Goal: Task Accomplishment & Management: Manage account settings

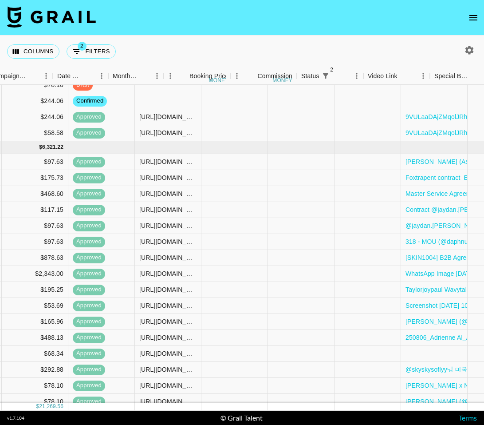
scroll to position [372, 694]
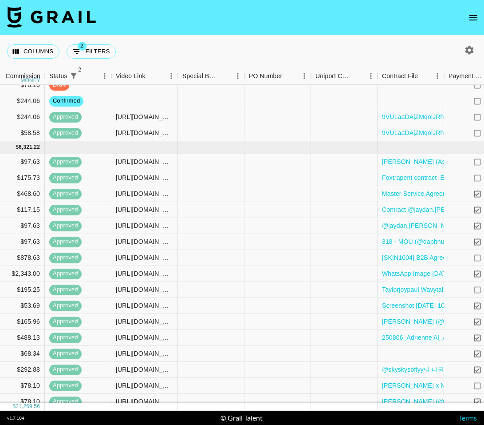
click at [469, 14] on icon "open drawer" at bounding box center [473, 17] width 11 height 11
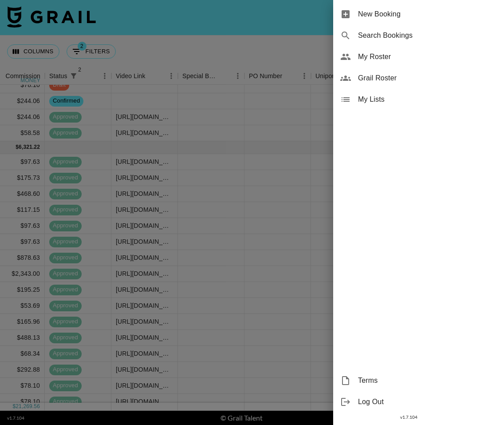
click at [426, 62] on span "My Roster" at bounding box center [417, 57] width 119 height 11
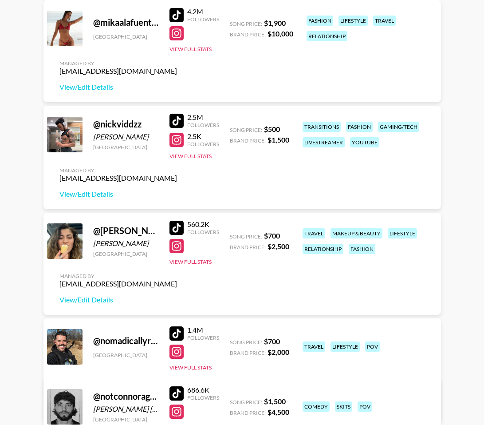
scroll to position [2459, 0]
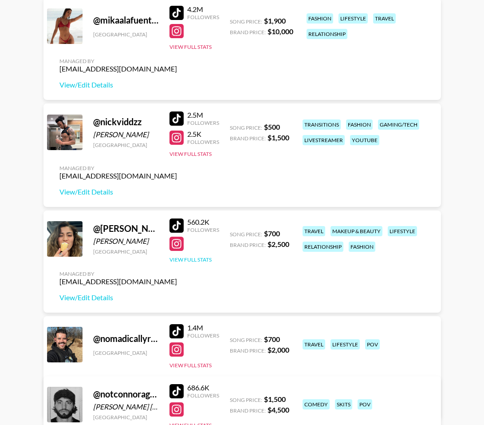
click at [198, 259] on button "View Full Stats" at bounding box center [191, 259] width 42 height 7
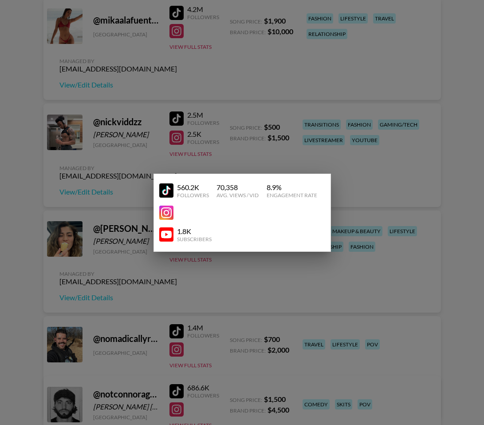
click at [264, 304] on div at bounding box center [242, 212] width 484 height 425
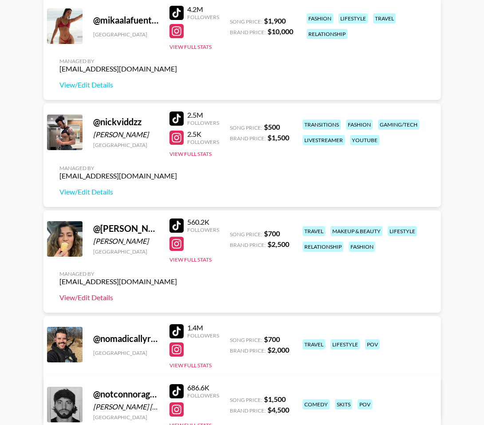
click at [91, 300] on link "View/Edit Details" at bounding box center [118, 297] width 118 height 9
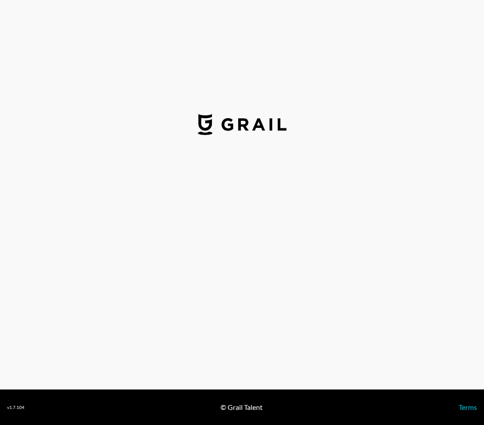
select select "USD"
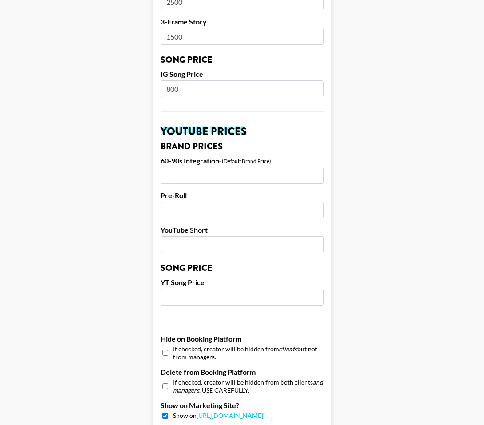
scroll to position [780, 0]
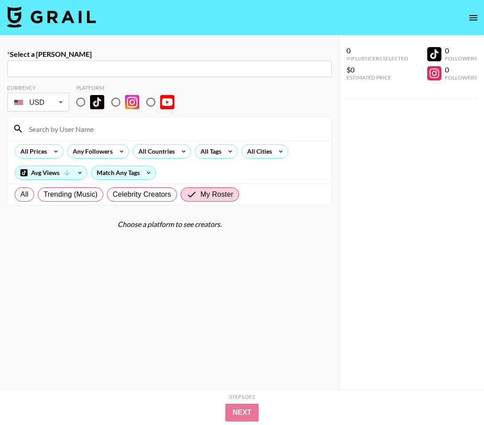
click at [69, 18] on img at bounding box center [51, 16] width 89 height 21
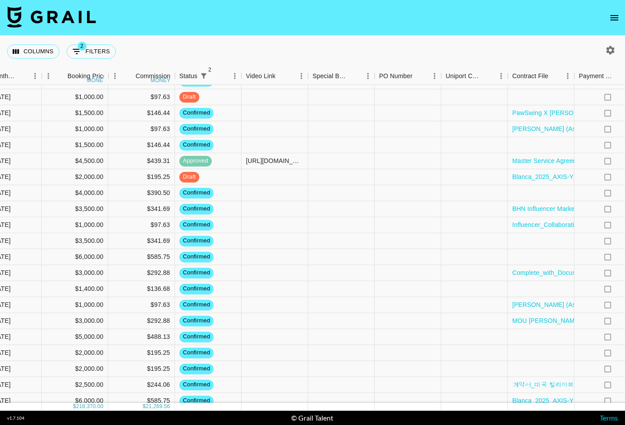
scroll to position [24, 749]
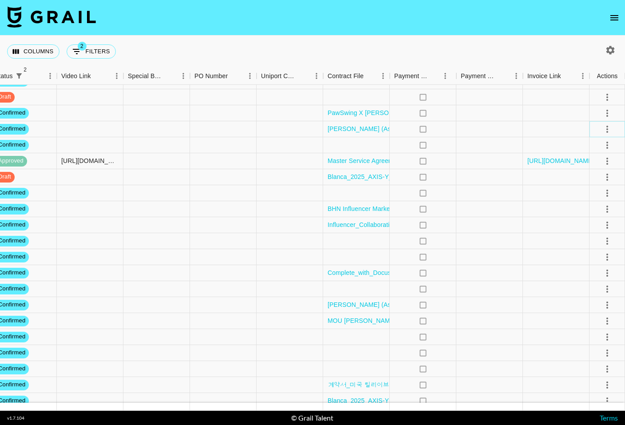
click at [484, 129] on icon "select merge strategy" at bounding box center [607, 129] width 11 height 11
click at [484, 181] on li "Draft Created" at bounding box center [596, 180] width 58 height 16
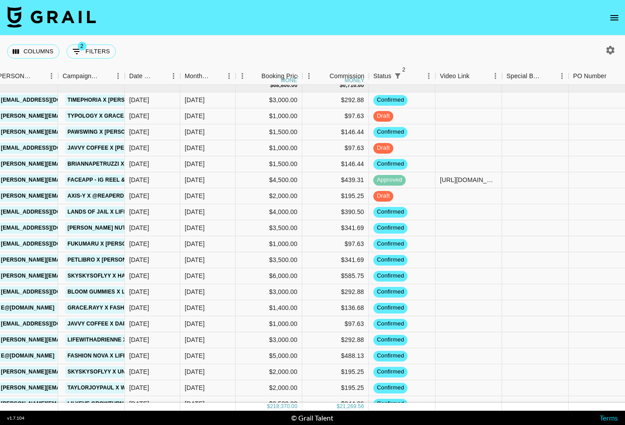
scroll to position [0, 370]
